Goal: Information Seeking & Learning: Understand process/instructions

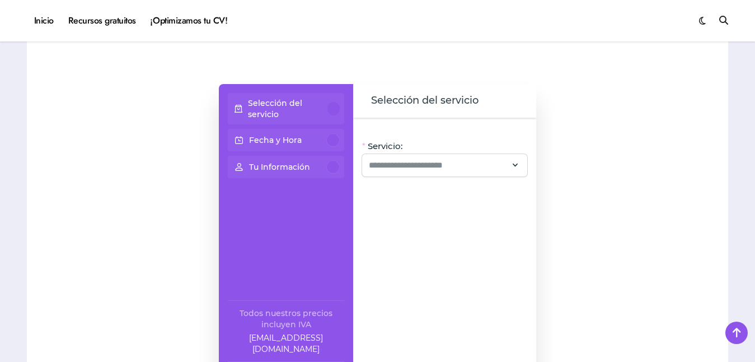
scroll to position [923, 0]
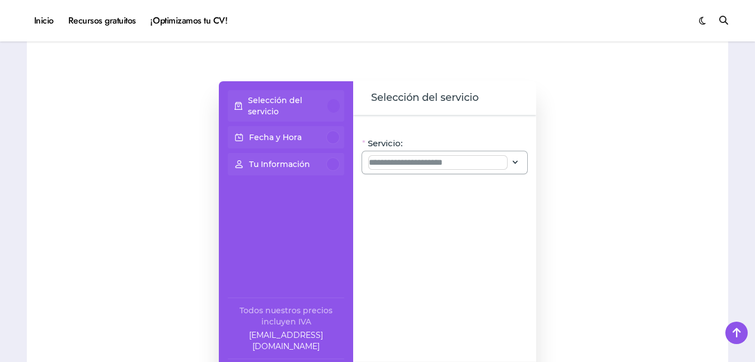
click at [429, 158] on input "Servicio:" at bounding box center [438, 162] width 138 height 13
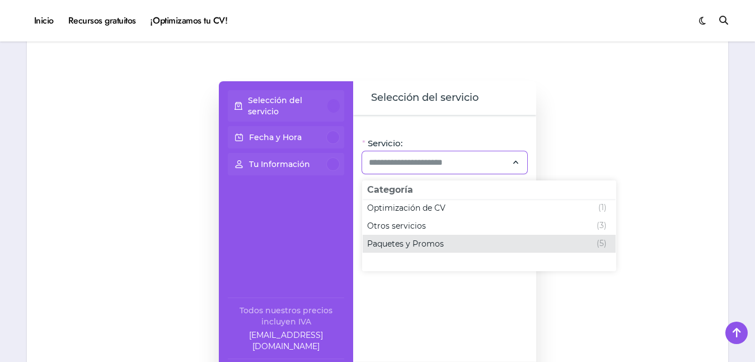
click at [412, 242] on span "Paquetes y Promos" at bounding box center [405, 243] width 77 height 11
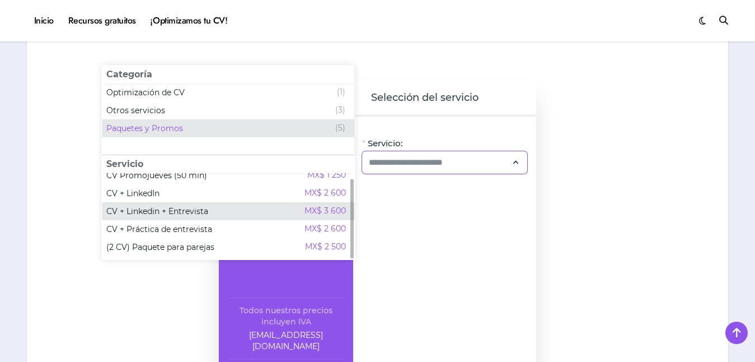
scroll to position [0, 0]
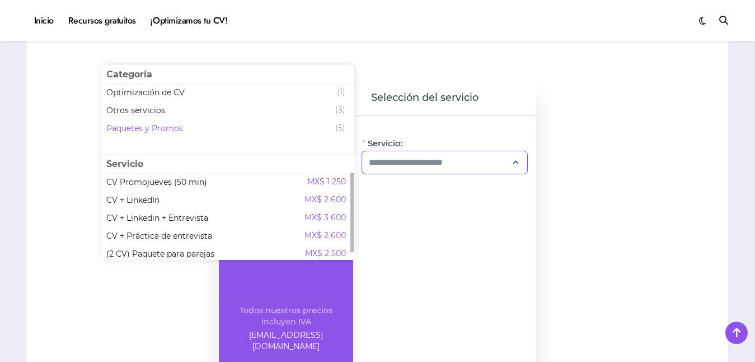
click at [62, 253] on div at bounding box center [117, 238] width 158 height 426
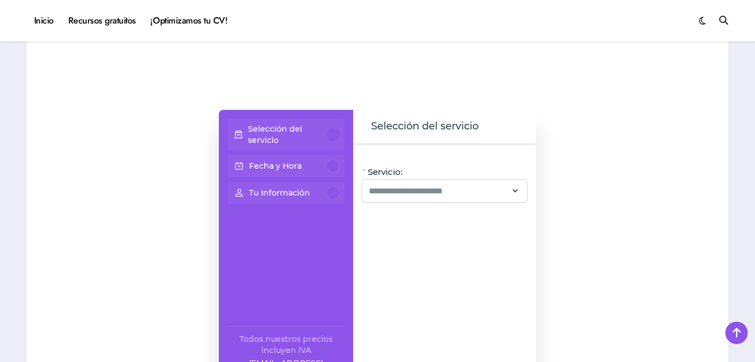
scroll to position [895, 0]
click at [181, 22] on link "¡Optimizamos tu CV!" at bounding box center [188, 21] width 91 height 30
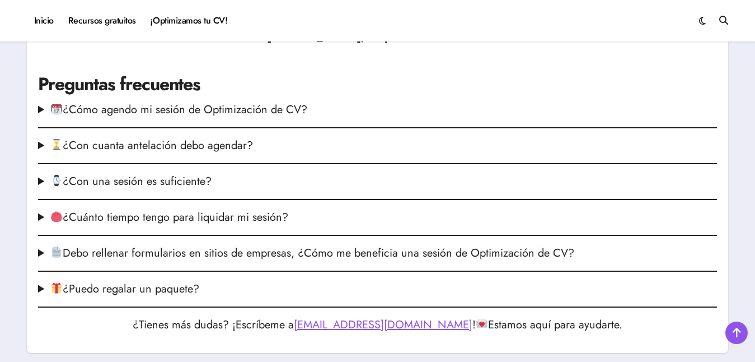
scroll to position [1538, 0]
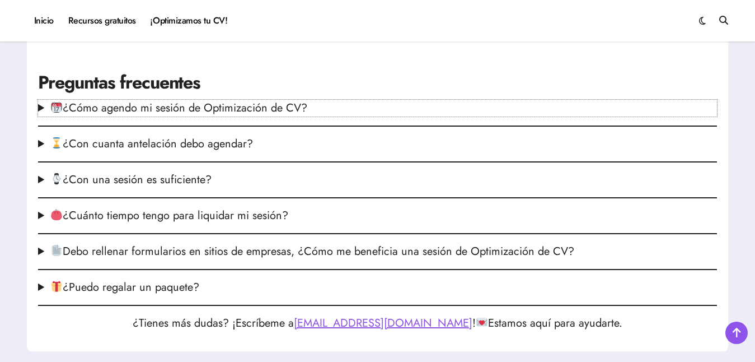
click at [177, 100] on summary "¿Cómo agendo mi sesión de Optimización de CV?" at bounding box center [377, 108] width 679 height 17
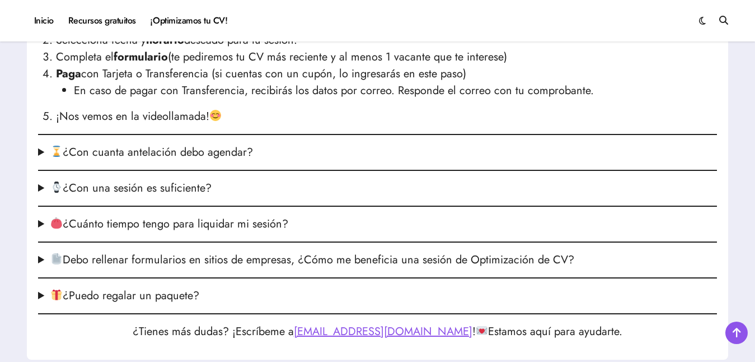
scroll to position [1692, 0]
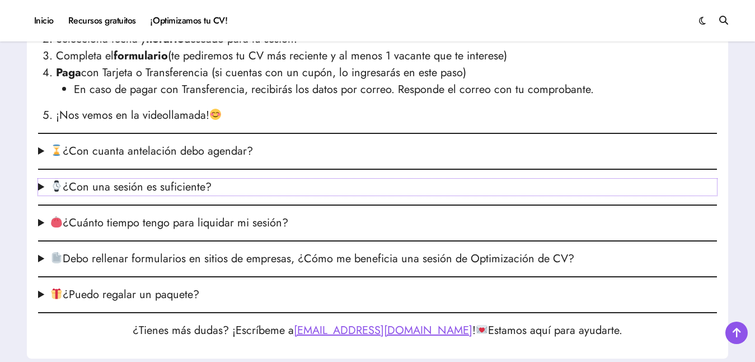
click at [115, 179] on summary "¿Con una sesión es suficiente?" at bounding box center [377, 187] width 679 height 17
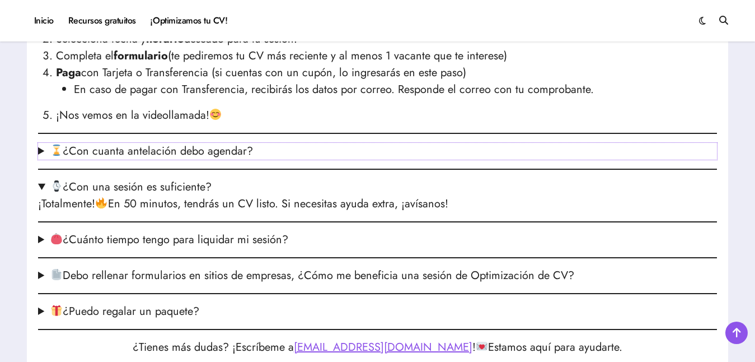
click at [243, 143] on summary "¿Con cuanta antelación debo agendar?" at bounding box center [377, 151] width 679 height 17
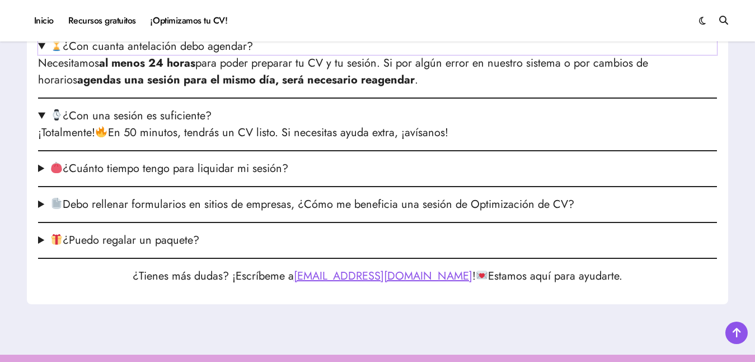
scroll to position [1804, 0]
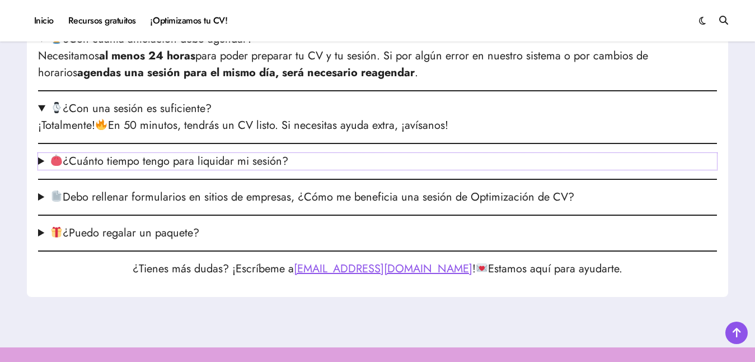
click at [231, 153] on summary "¿Cuánto tiempo tengo para liquidar mi sesión?" at bounding box center [377, 161] width 679 height 17
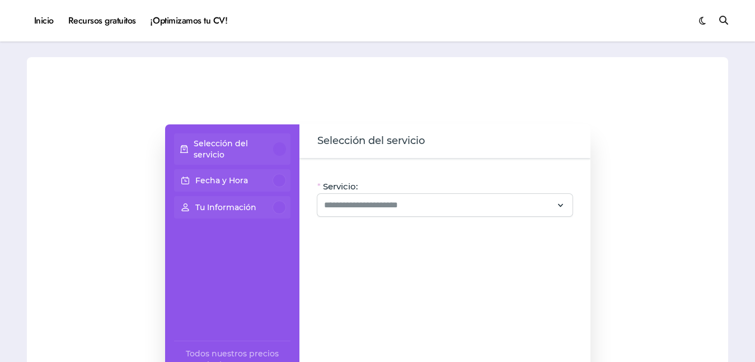
scroll to position [42, 0]
